Goal: Navigation & Orientation: Find specific page/section

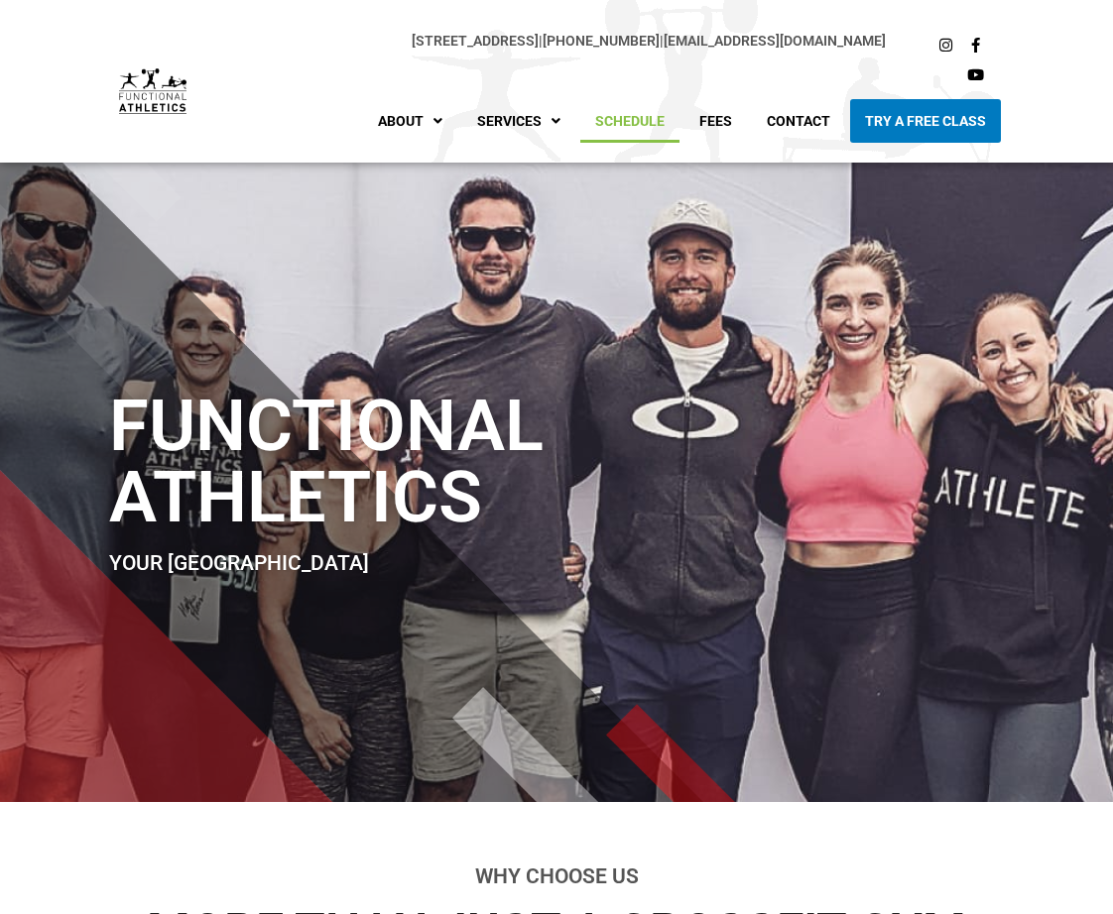
click at [627, 128] on link "Schedule" at bounding box center [629, 121] width 99 height 44
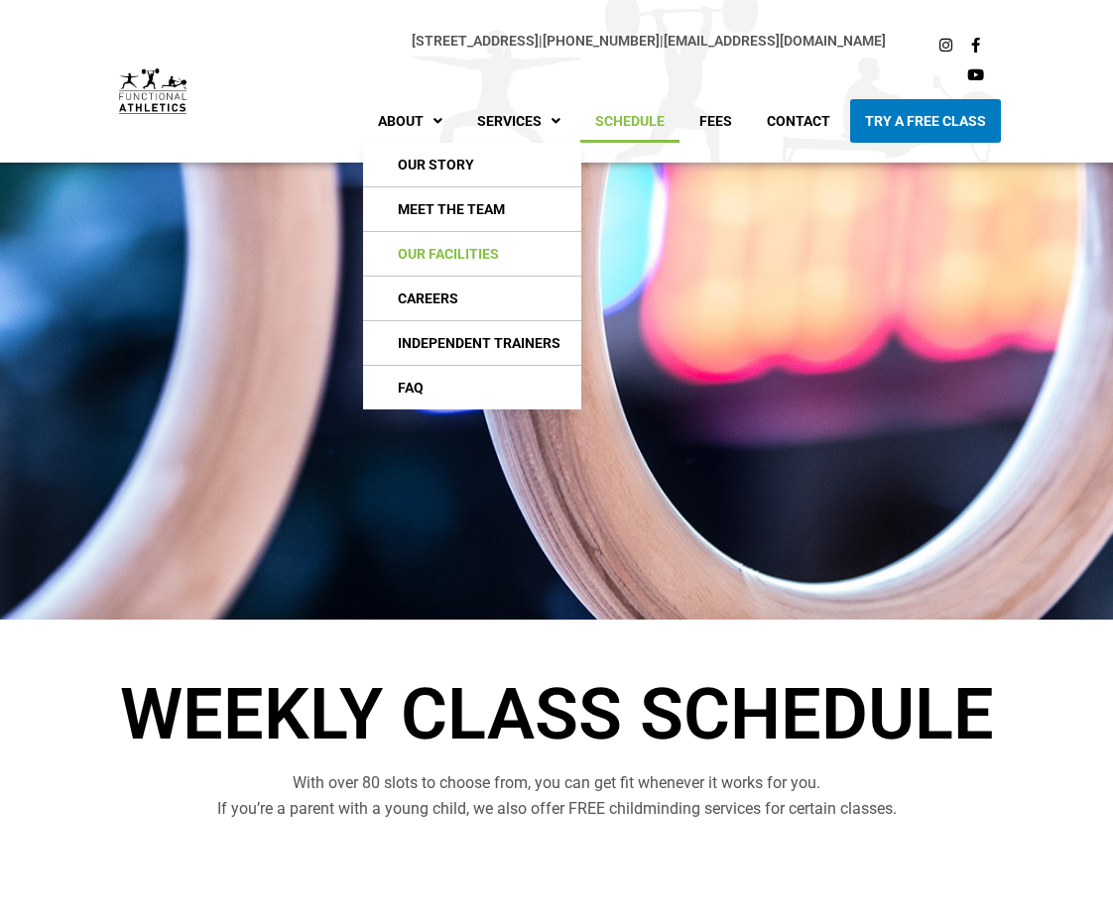
click at [455, 250] on link "Our Facilities" at bounding box center [472, 254] width 218 height 44
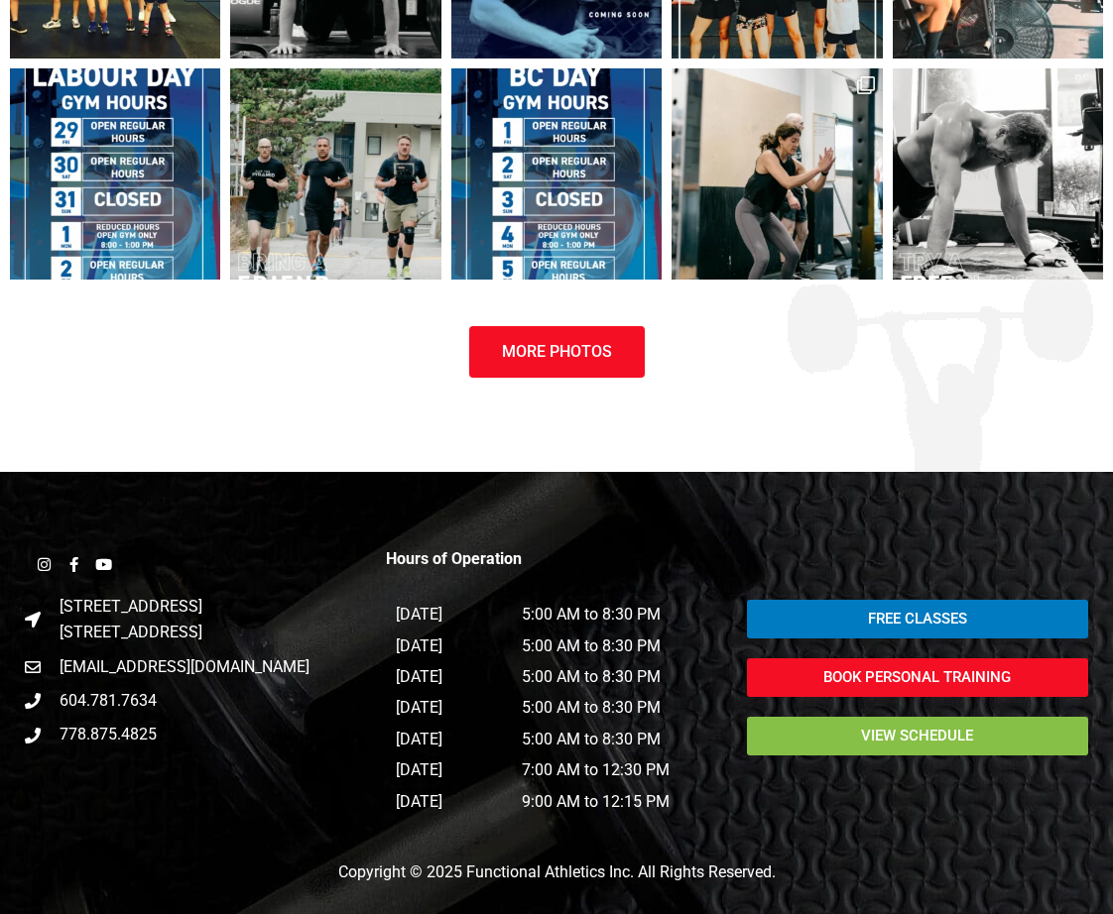
scroll to position [2197, 0]
